Goal: Task Accomplishment & Management: Manage account settings

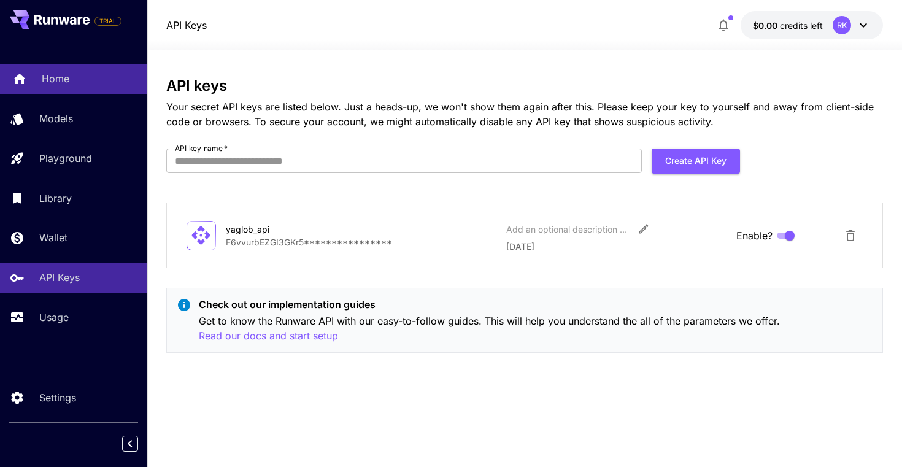
click at [72, 85] on div "Home" at bounding box center [90, 78] width 96 height 15
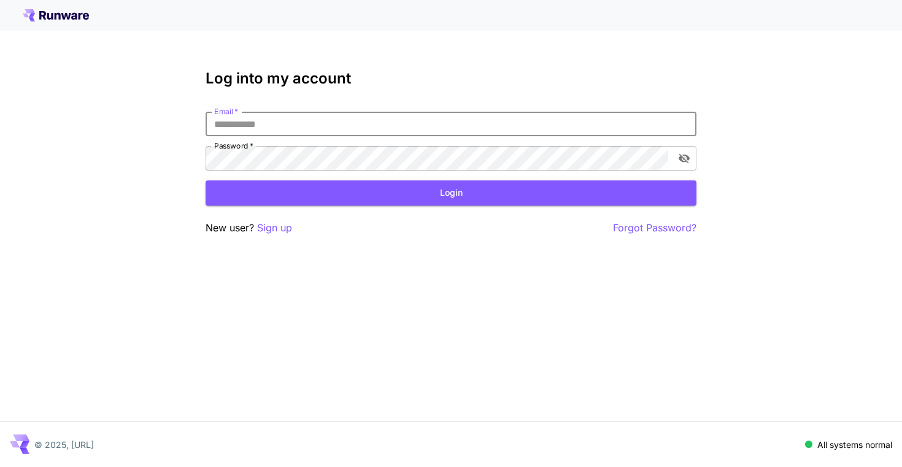
click at [390, 315] on div "Log into my account Email   * Email   * Password   * Password   * Login New use…" at bounding box center [451, 233] width 902 height 467
